Goal: Information Seeking & Learning: Learn about a topic

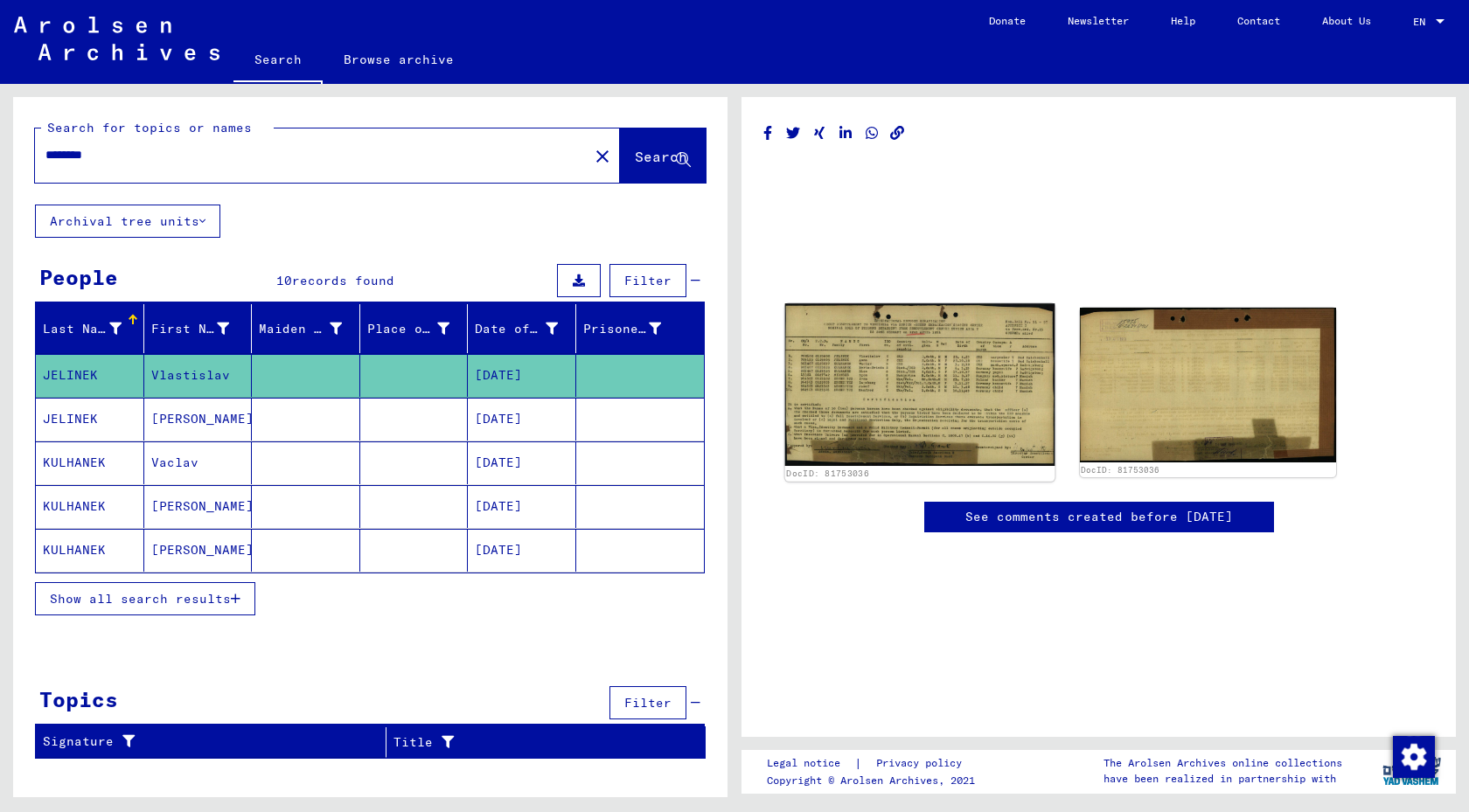
click at [942, 398] on img at bounding box center [920, 385] width 269 height 162
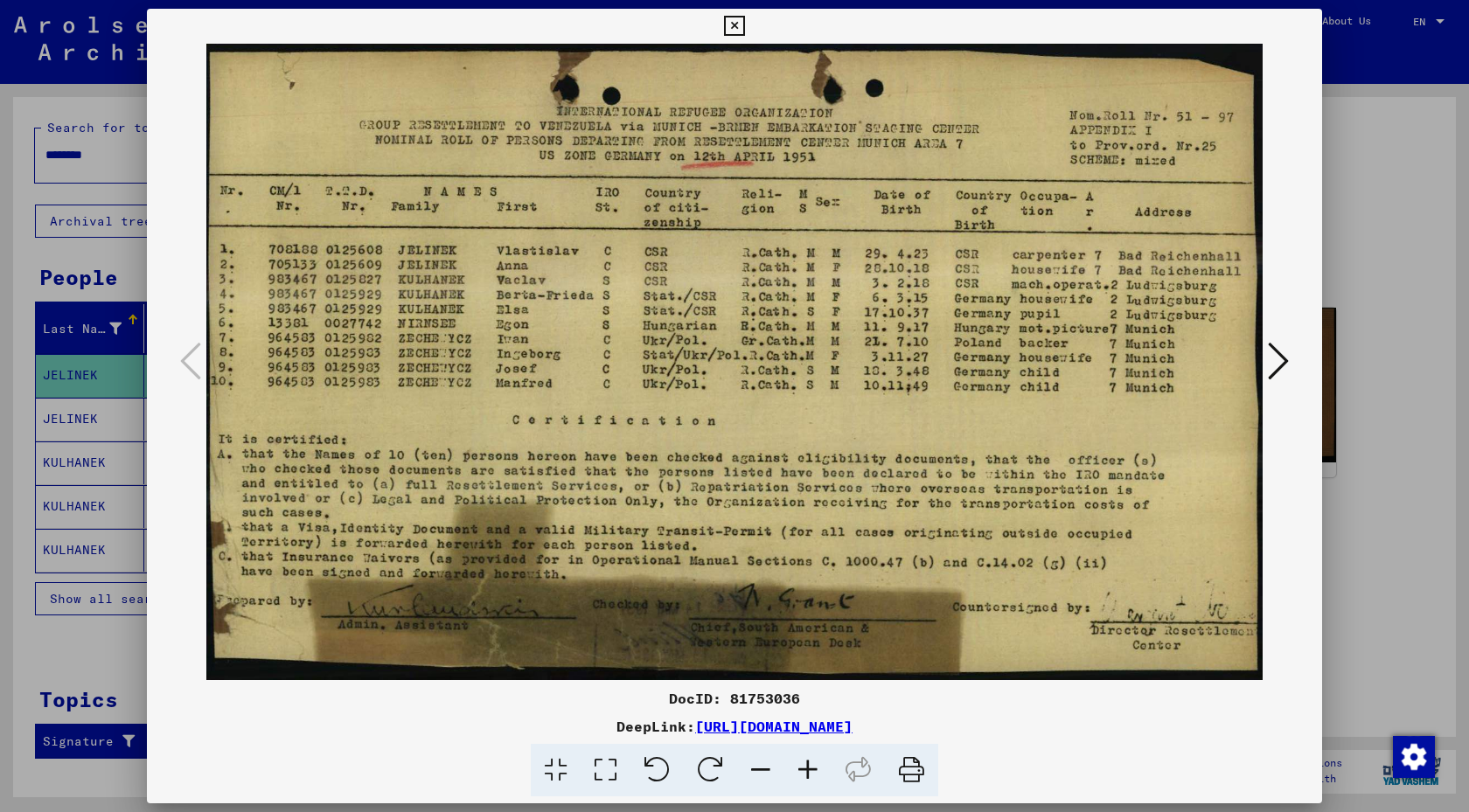
click at [1398, 575] on div at bounding box center [734, 406] width 1469 height 812
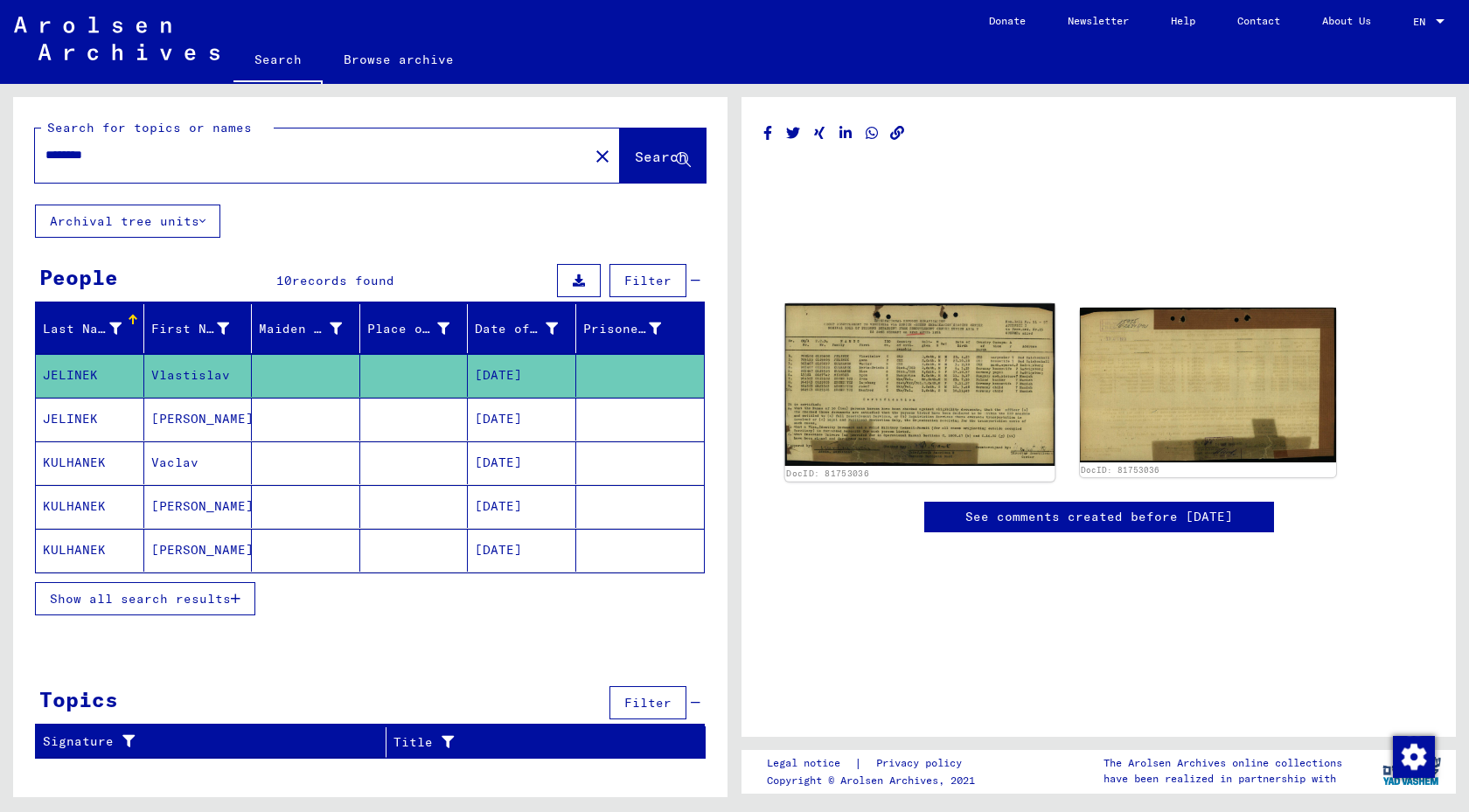
click at [939, 398] on img at bounding box center [920, 385] width 269 height 162
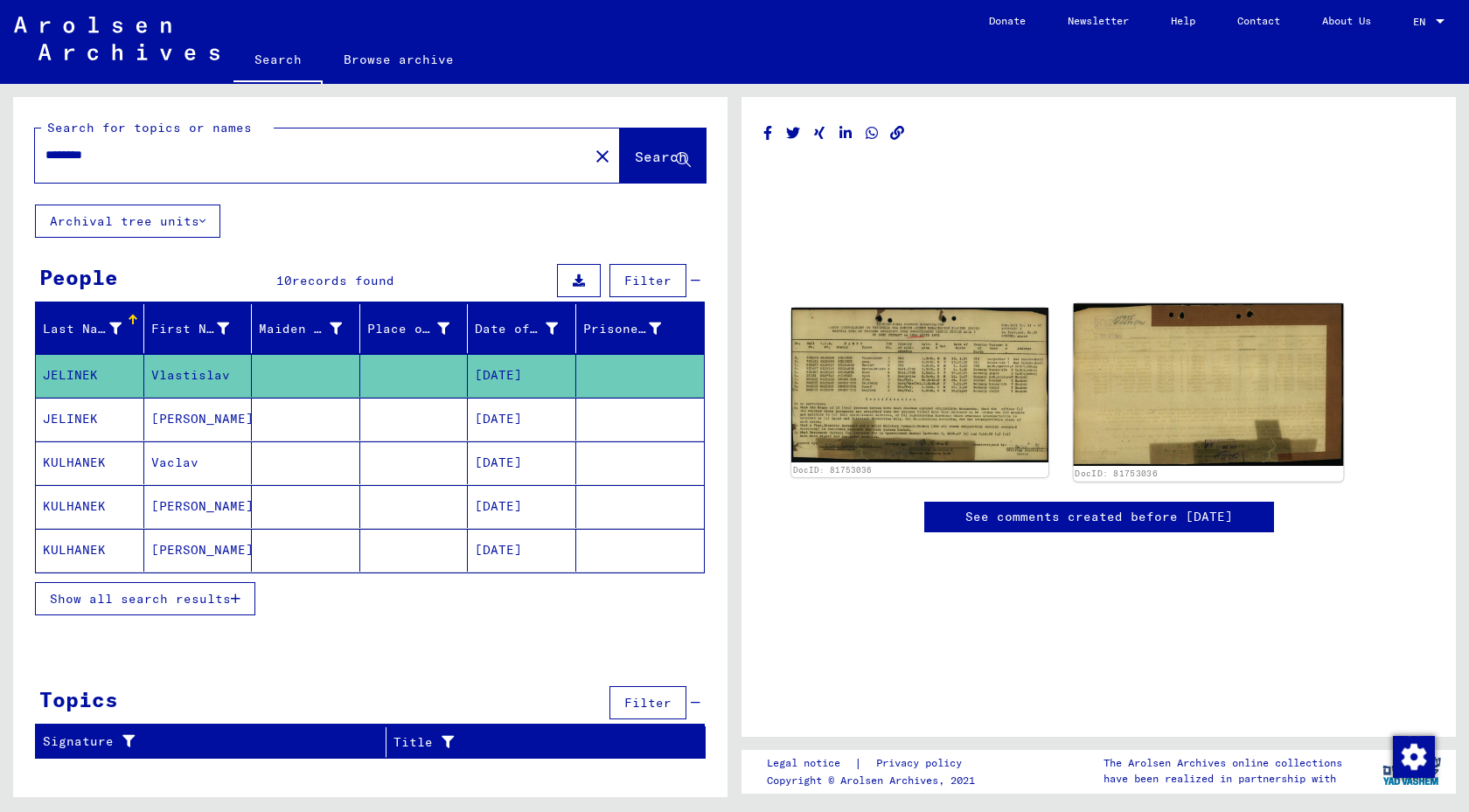
click at [1160, 393] on img at bounding box center [1208, 385] width 269 height 162
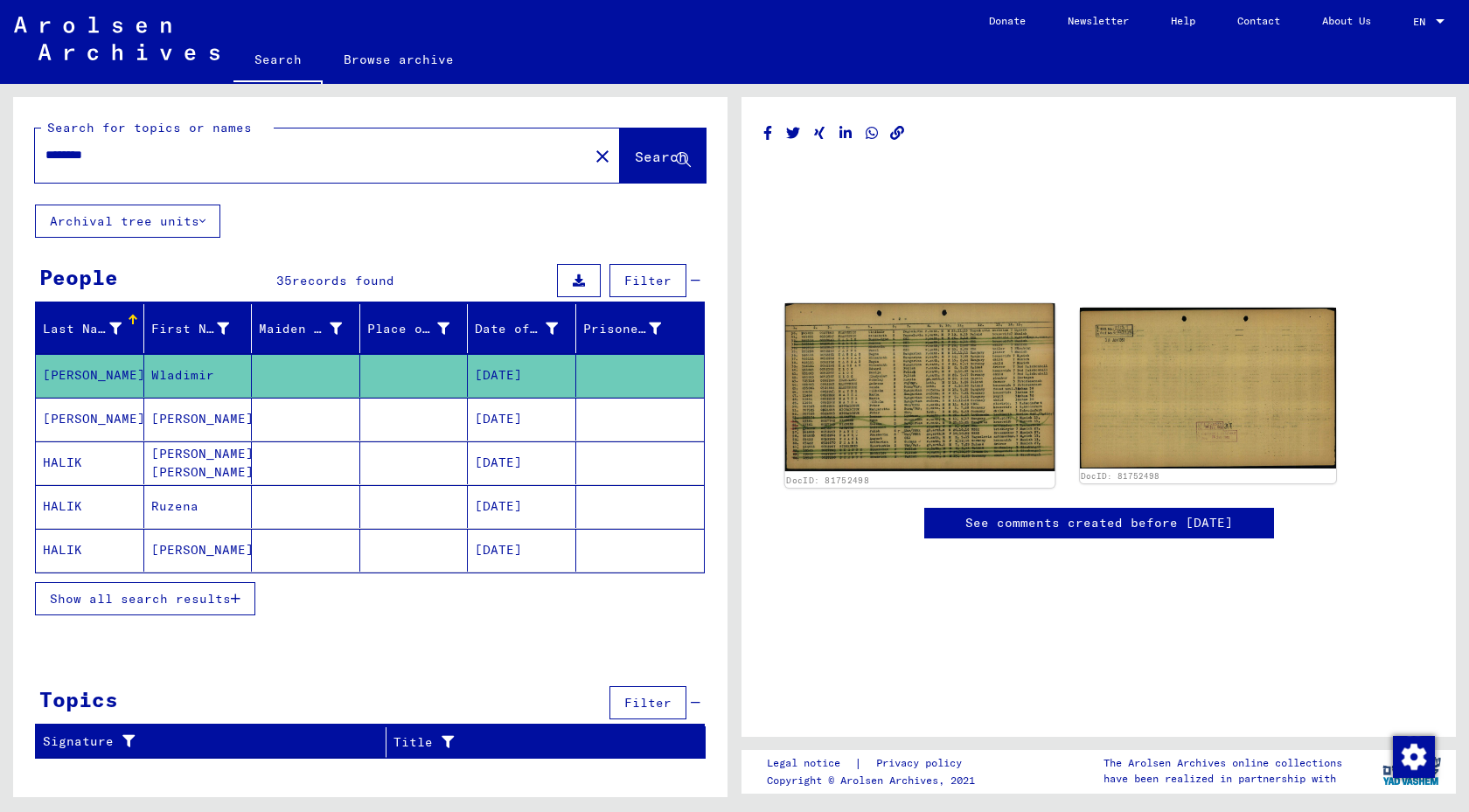
click at [867, 368] on img at bounding box center [920, 387] width 269 height 168
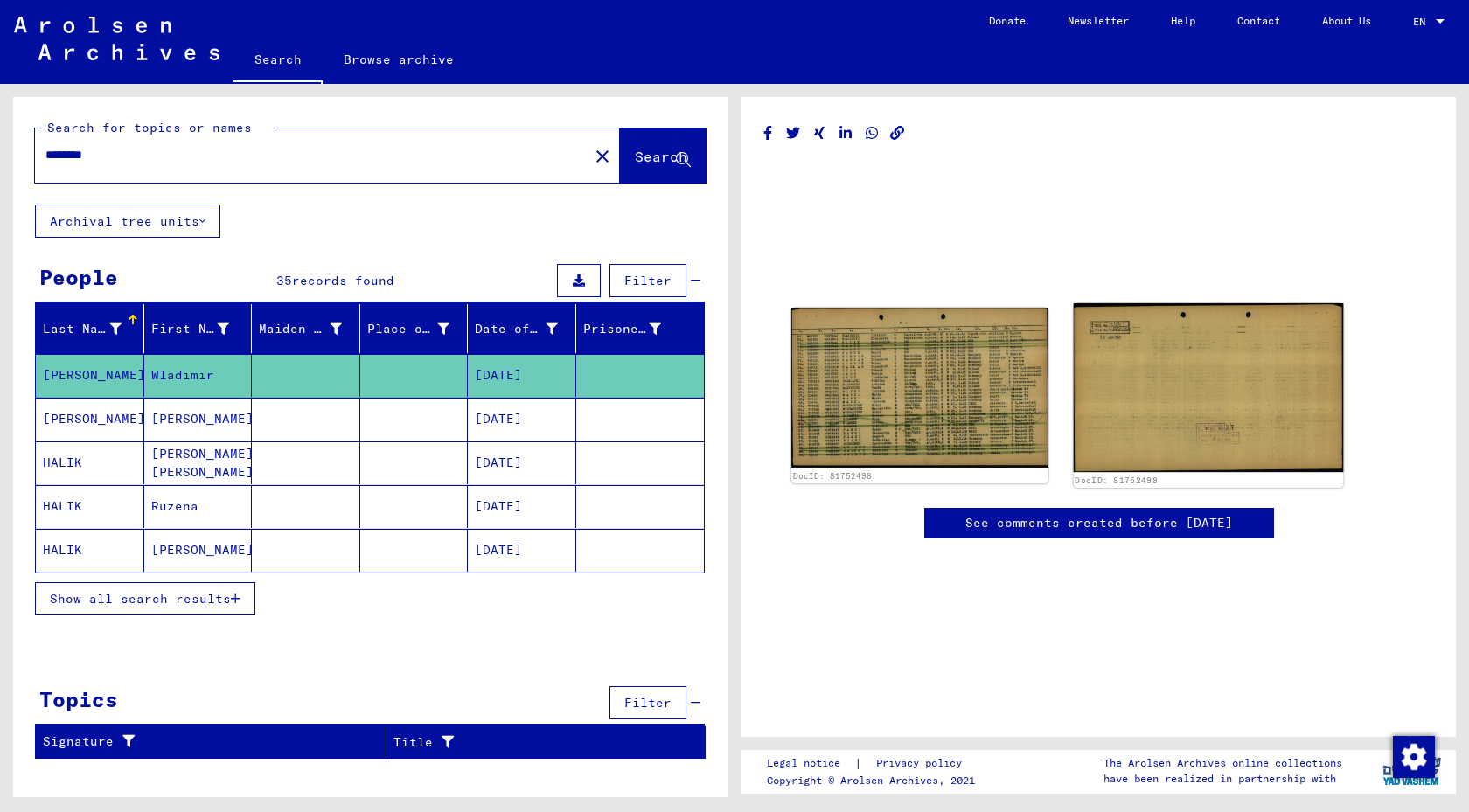
click at [1087, 403] on img at bounding box center [1208, 387] width 269 height 169
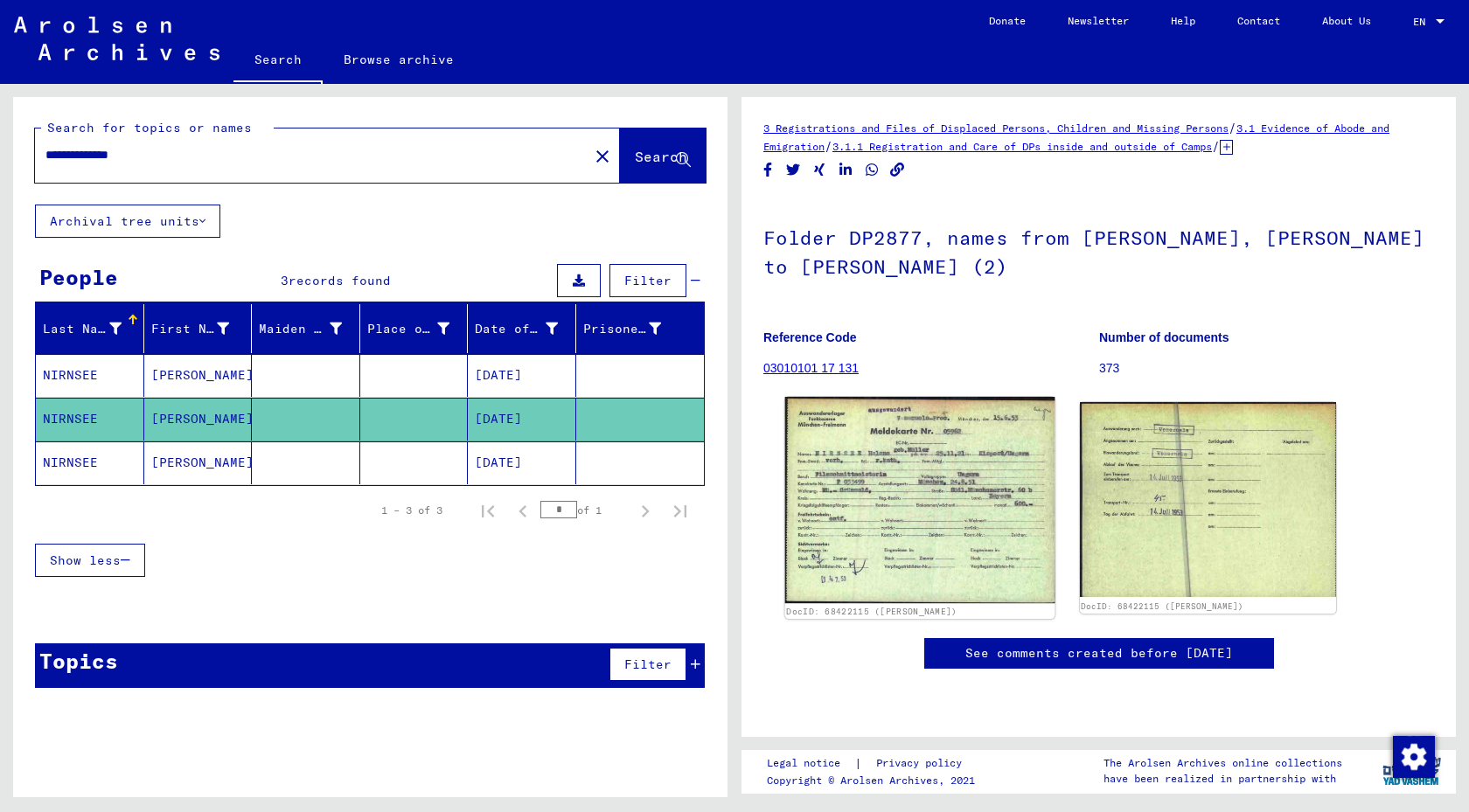
click at [900, 472] on img at bounding box center [920, 499] width 269 height 206
click at [911, 475] on img at bounding box center [920, 499] width 269 height 206
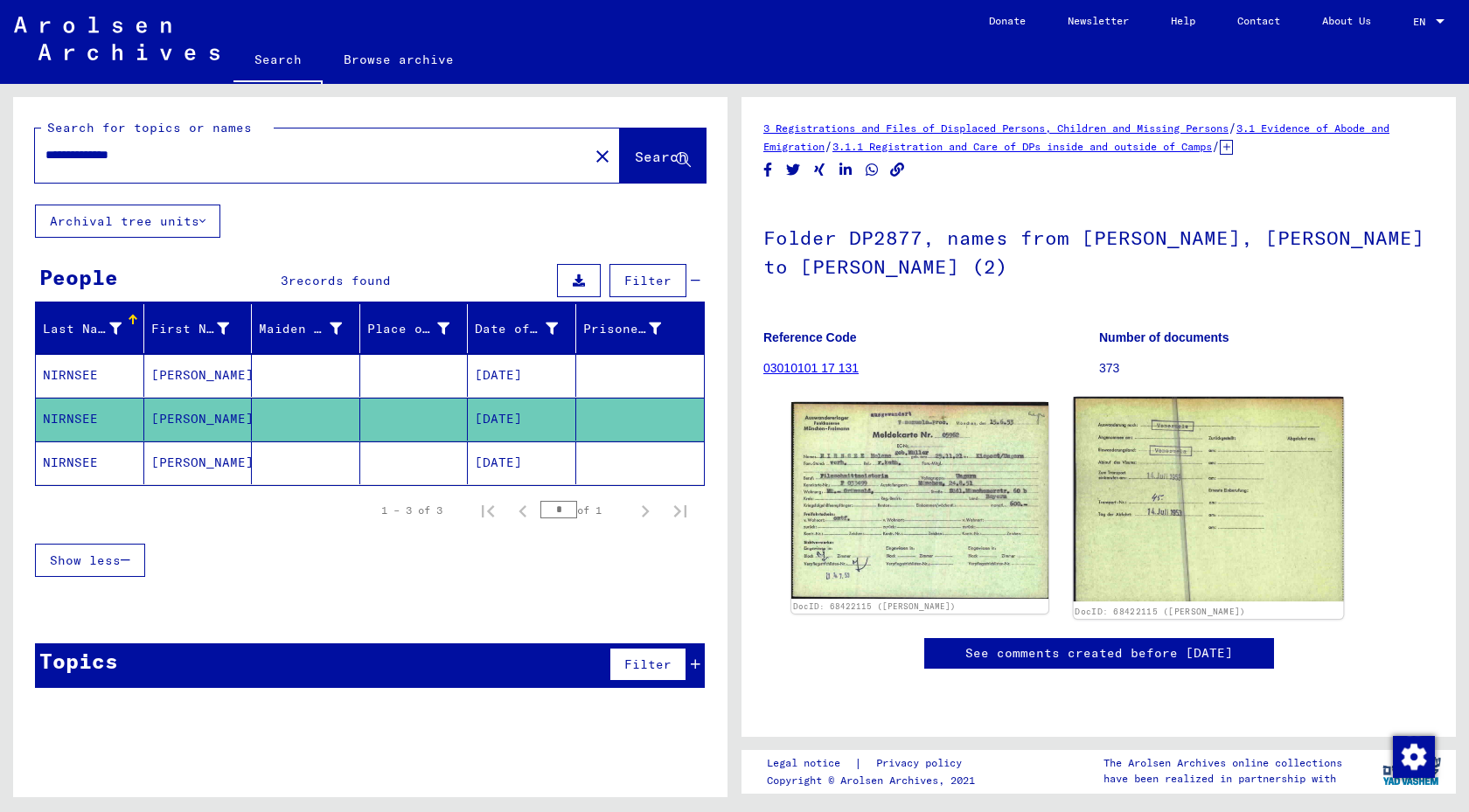
click at [1165, 497] on img at bounding box center [1208, 498] width 269 height 204
click at [1159, 484] on img at bounding box center [1208, 498] width 269 height 204
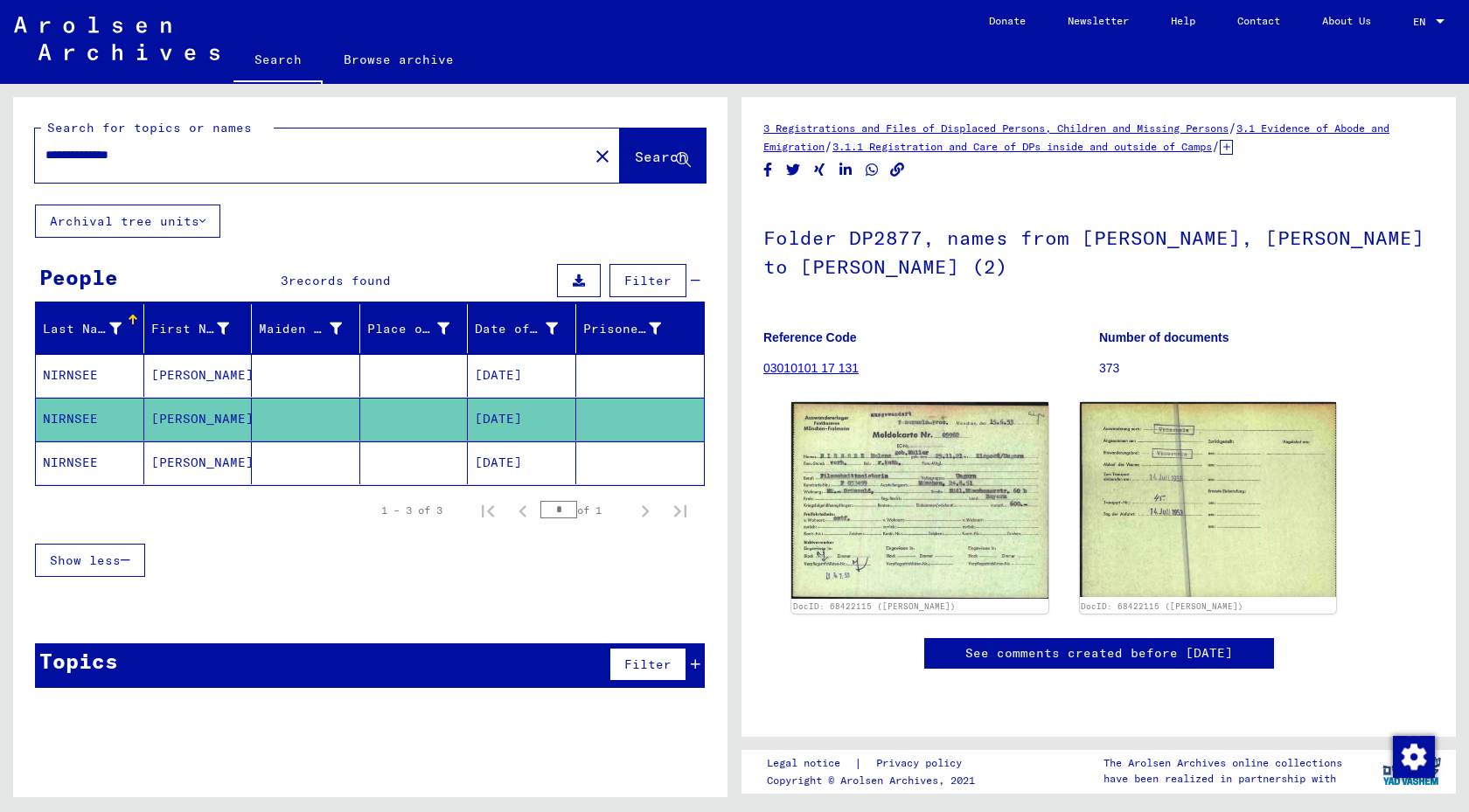
click at [374, 389] on mat-cell at bounding box center [415, 375] width 108 height 43
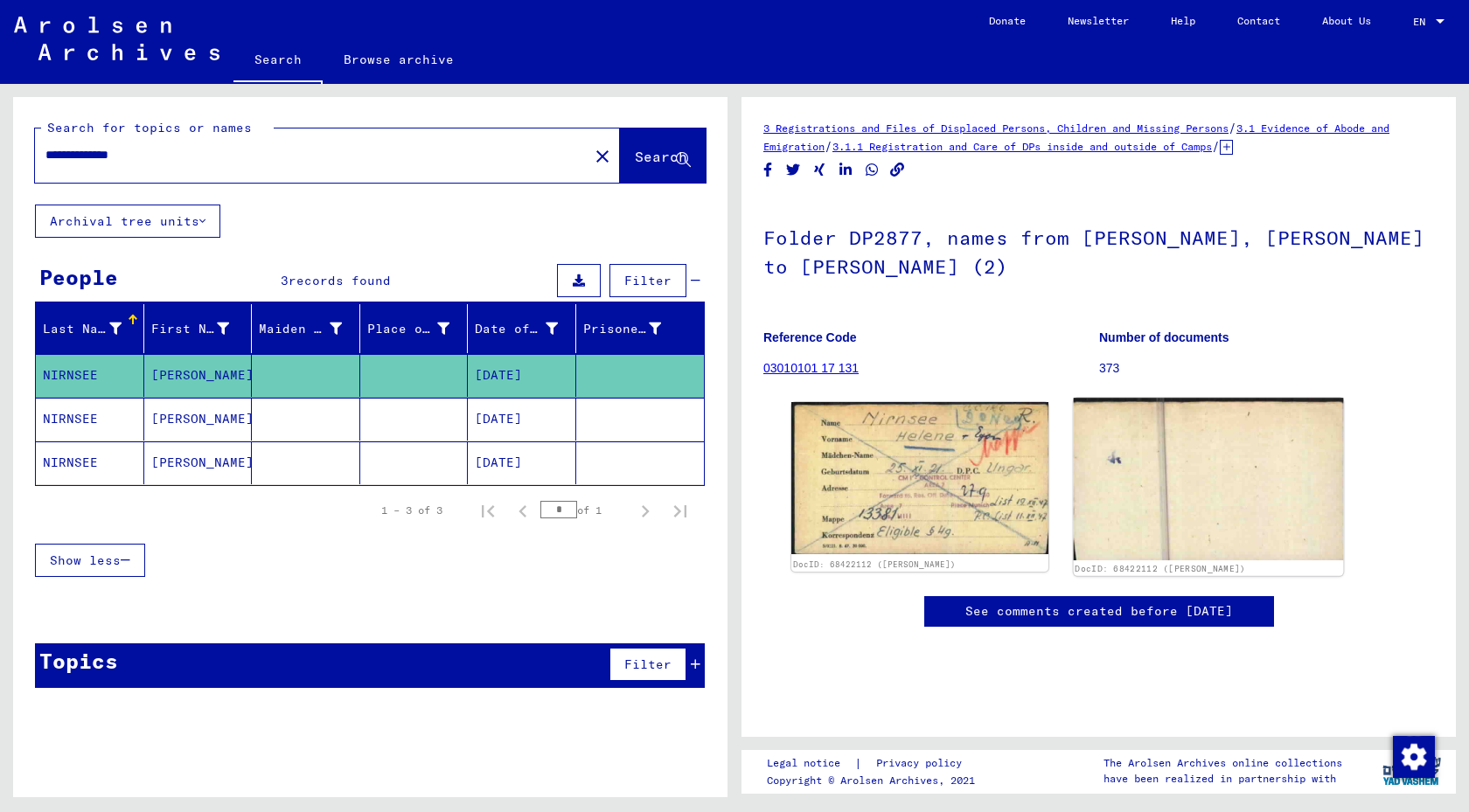
click at [1141, 462] on img at bounding box center [1208, 479] width 269 height 162
click at [346, 471] on mat-cell at bounding box center [306, 463] width 108 height 43
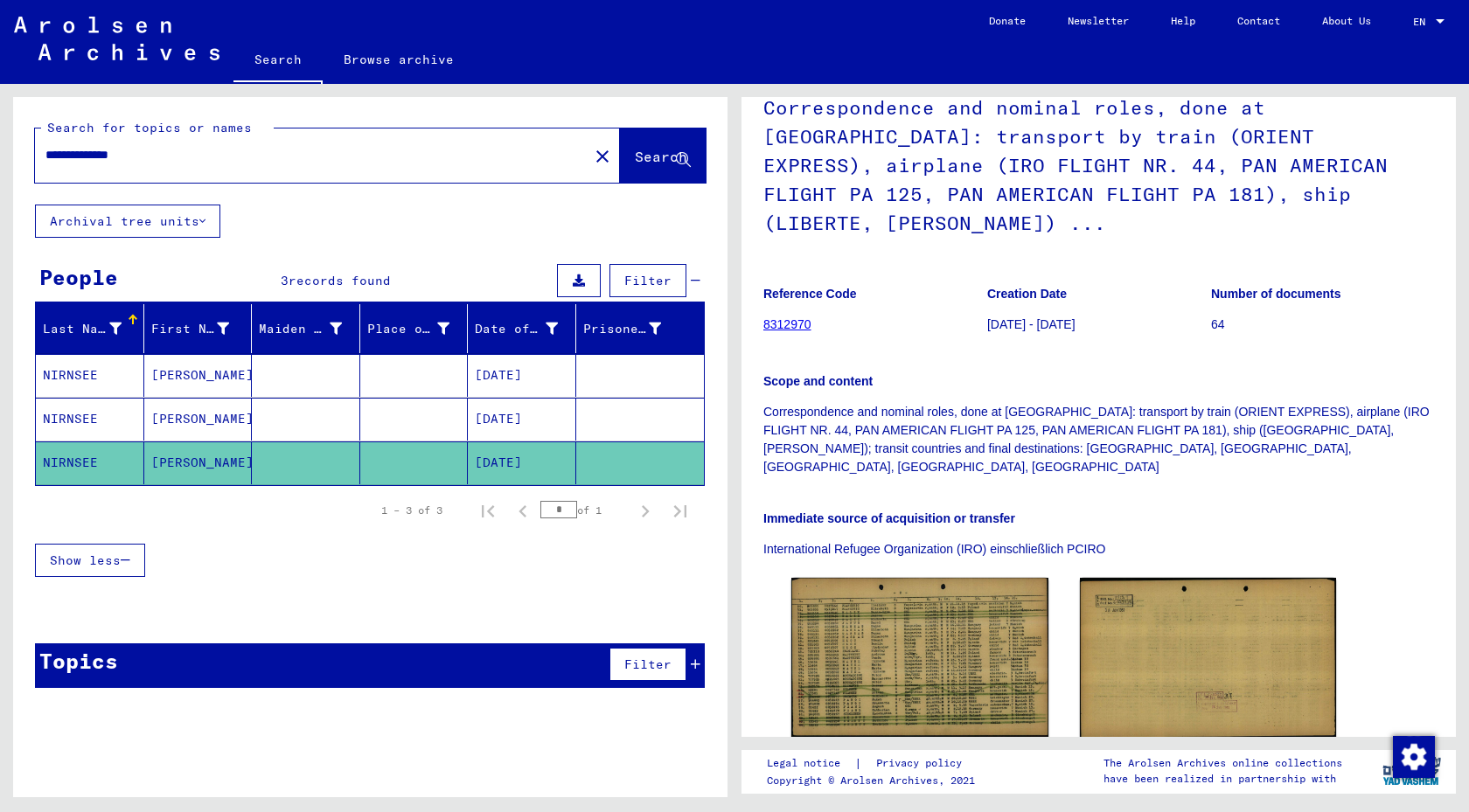
scroll to position [121, 0]
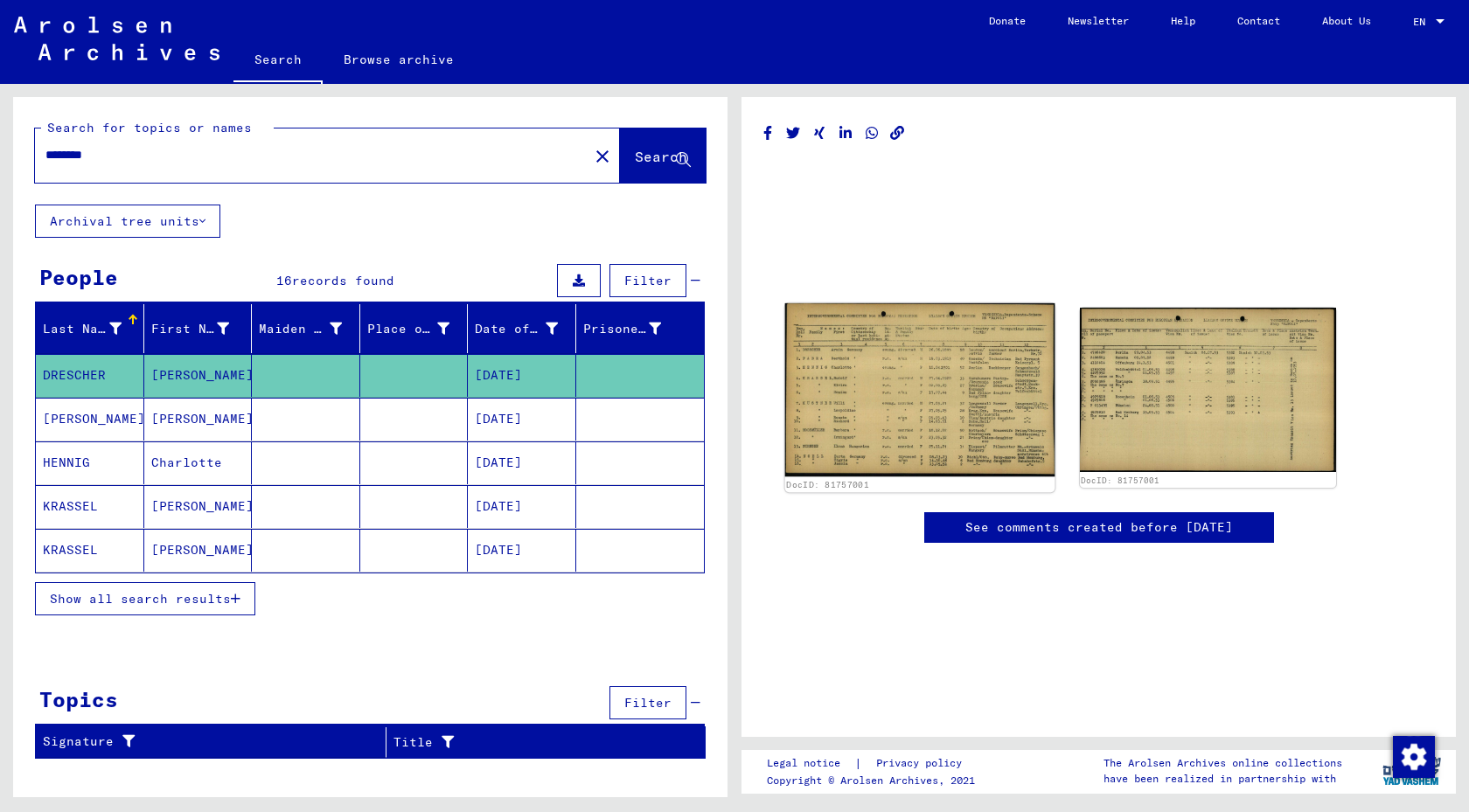
click at [944, 379] on img at bounding box center [920, 390] width 269 height 174
click at [917, 398] on img at bounding box center [920, 390] width 269 height 174
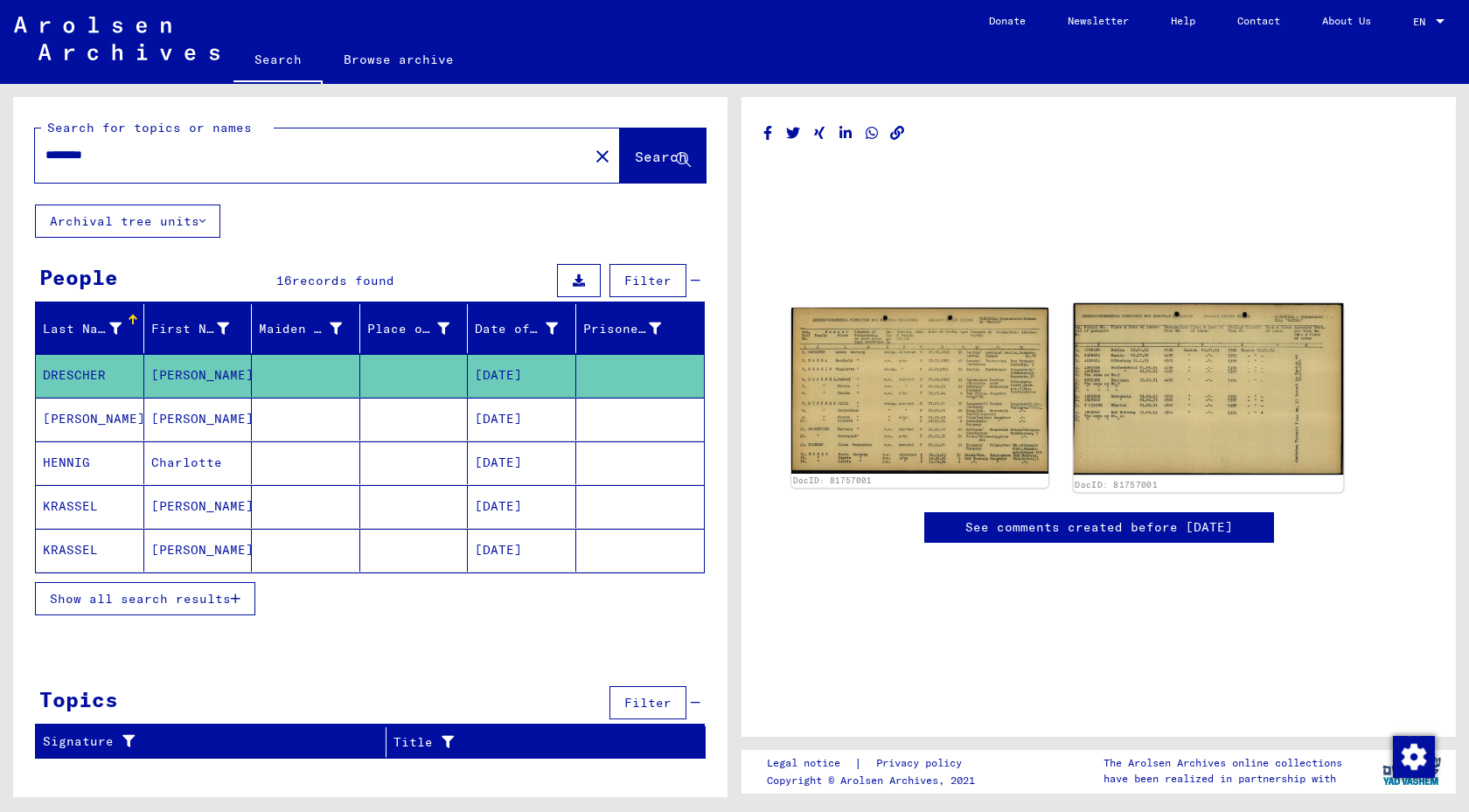
click at [1233, 427] on img at bounding box center [1208, 389] width 269 height 173
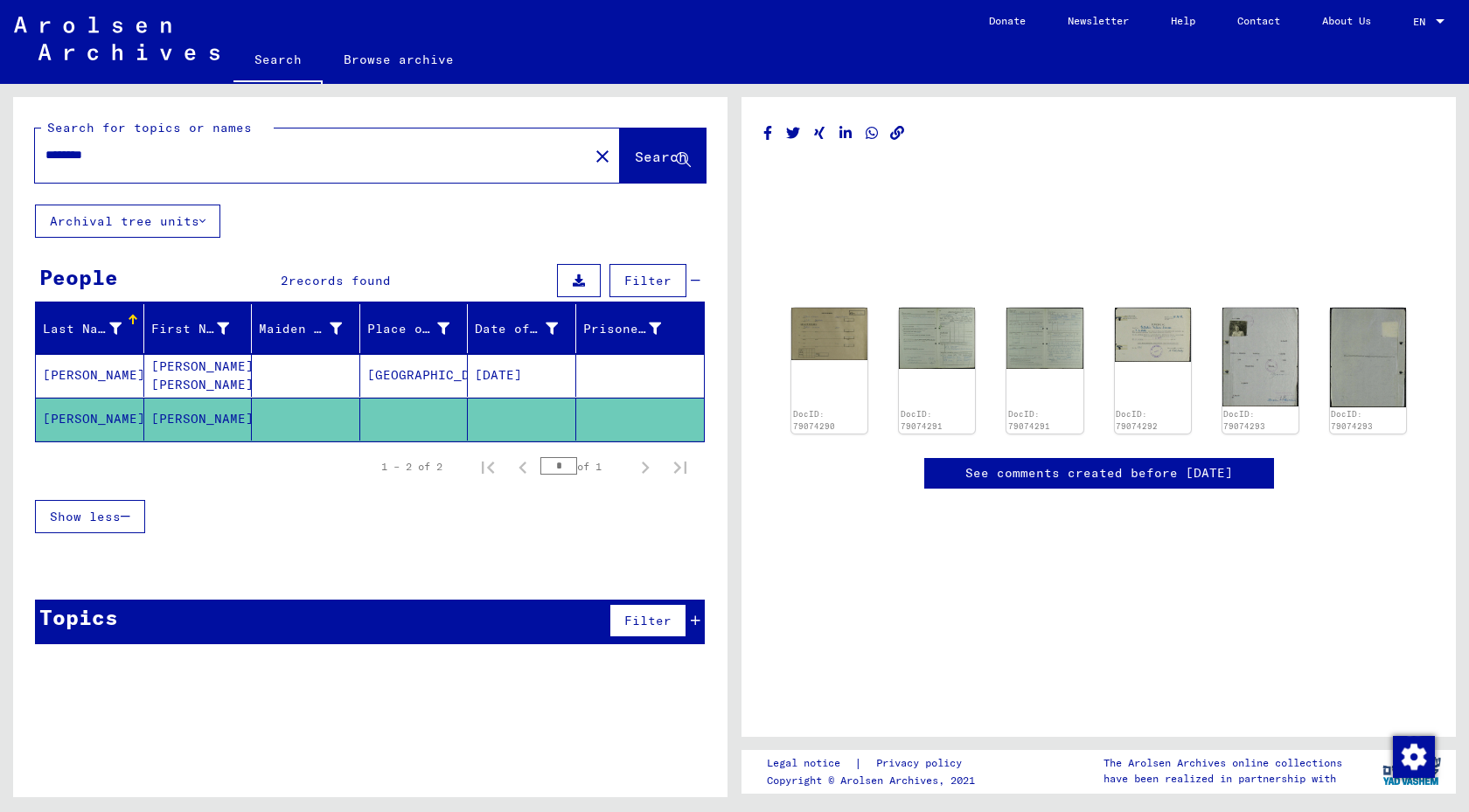
click at [399, 399] on mat-cell at bounding box center [415, 419] width 108 height 43
click at [817, 352] on img at bounding box center [830, 332] width 80 height 55
click at [275, 367] on mat-cell at bounding box center [306, 375] width 108 height 43
